Goal: Task Accomplishment & Management: Manage account settings

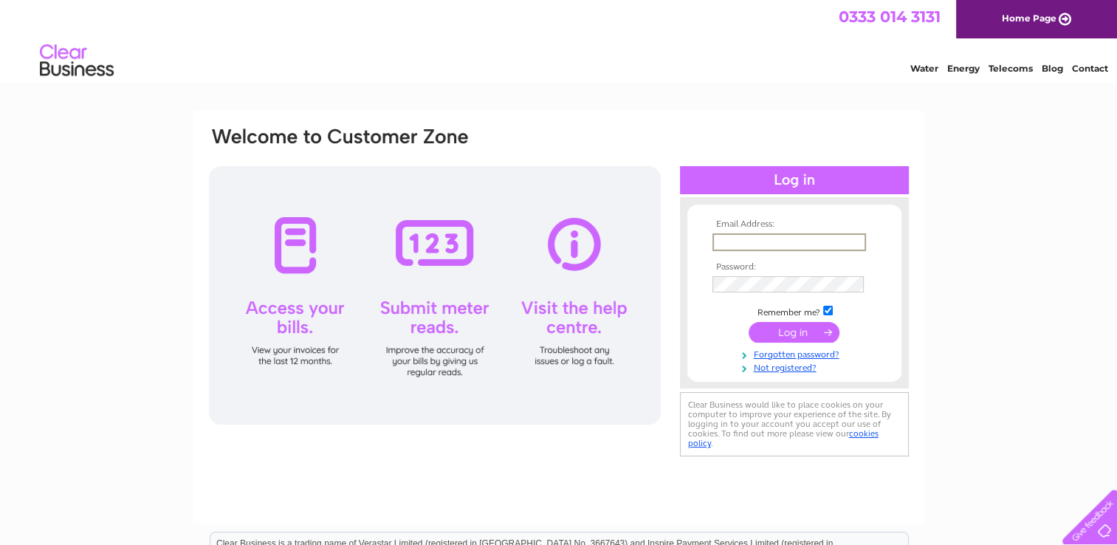
click at [829, 245] on input "text" at bounding box center [790, 242] width 154 height 18
type input "[EMAIL_ADDRESS][DOMAIN_NAME]"
click at [827, 310] on input "checkbox" at bounding box center [828, 309] width 10 height 10
checkbox input "false"
click at [796, 332] on input "submit" at bounding box center [794, 331] width 91 height 21
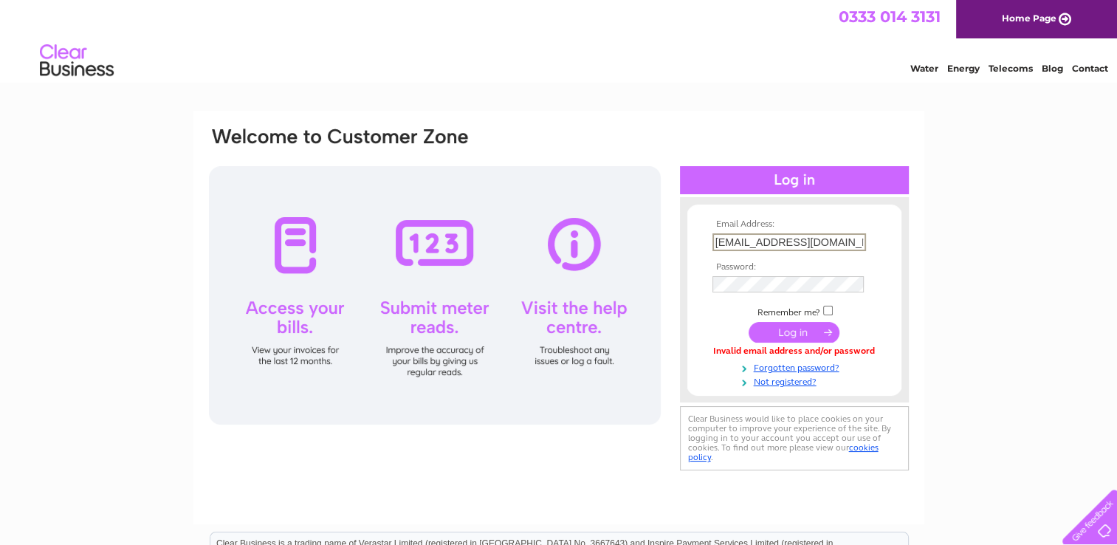
drag, startPoint x: 840, startPoint y: 238, endPoint x: 659, endPoint y: 226, distance: 181.3
click at [659, 226] on div "Email Address: brunchbarsk4@gmail.com Password:" at bounding box center [559, 300] width 703 height 349
click at [807, 332] on input "submit" at bounding box center [794, 331] width 91 height 21
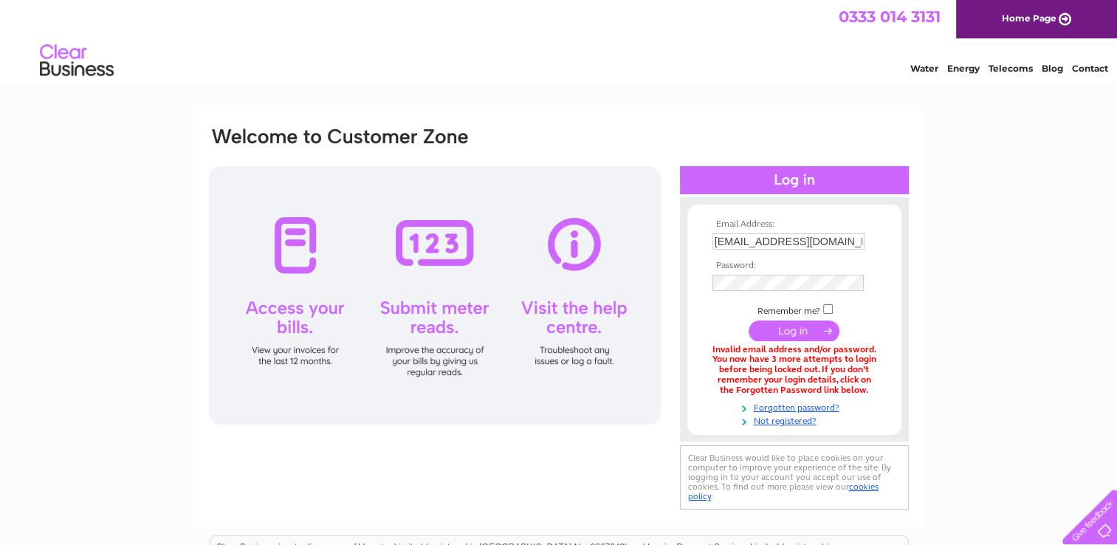
click at [775, 271] on td at bounding box center [794, 283] width 171 height 24
click at [772, 298] on td at bounding box center [794, 299] width 171 height 7
click at [803, 335] on input "submit" at bounding box center [794, 331] width 91 height 21
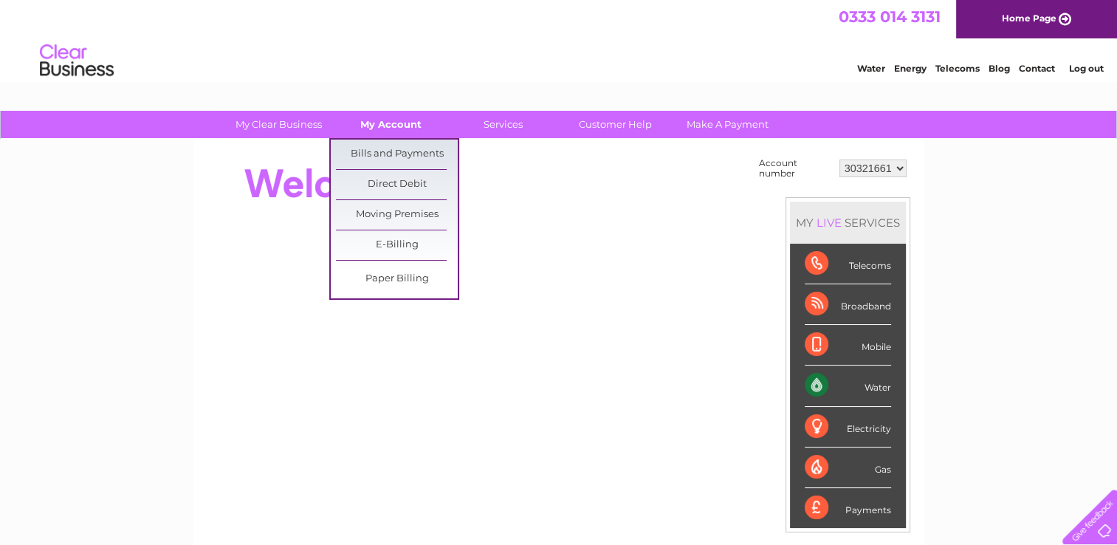
click at [412, 120] on link "My Account" at bounding box center [391, 124] width 122 height 27
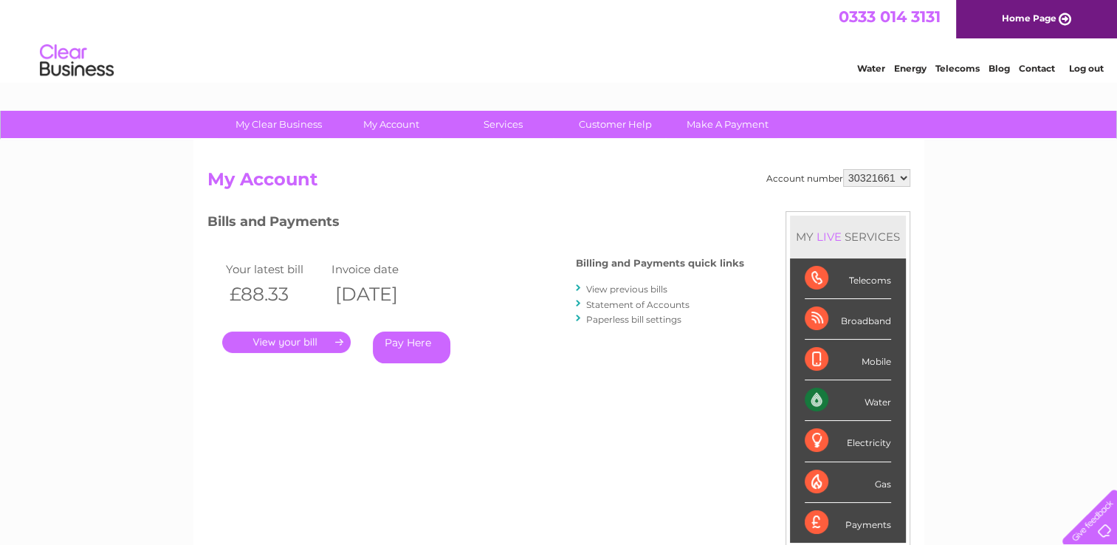
click at [313, 337] on link "." at bounding box center [286, 342] width 128 height 21
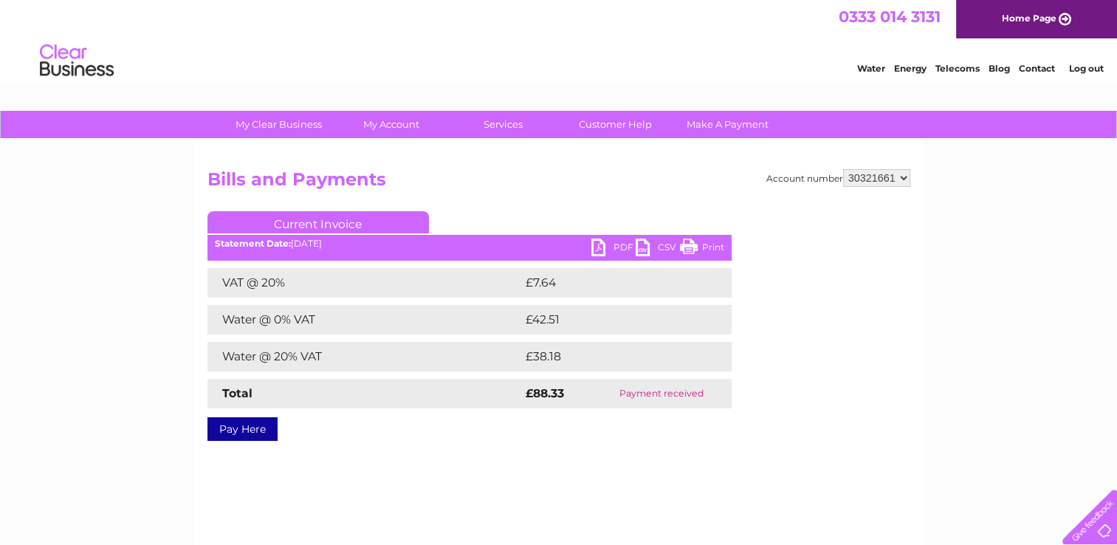
click at [605, 248] on link "PDF" at bounding box center [614, 249] width 44 height 21
